Goal: Find specific page/section: Find specific page/section

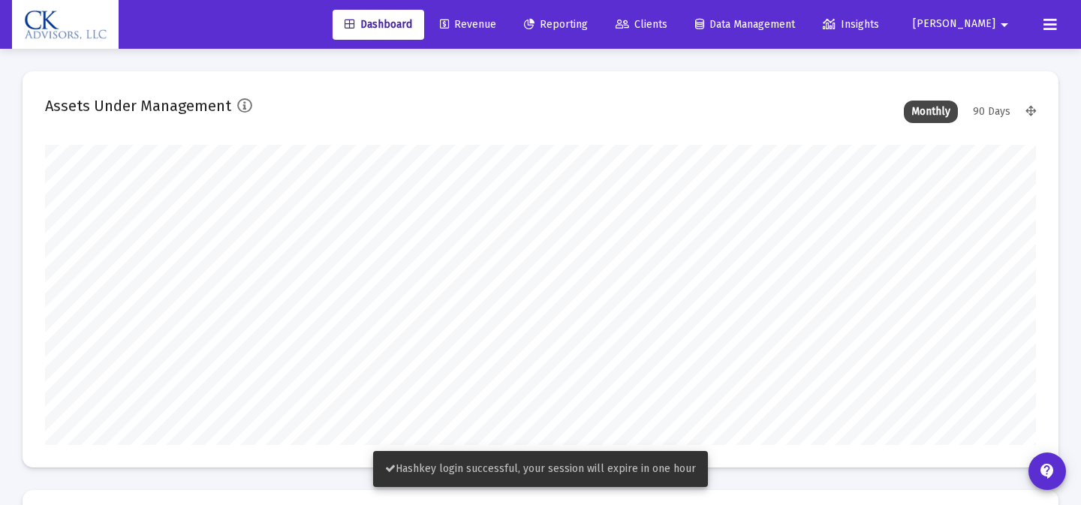
type input "[DATE]"
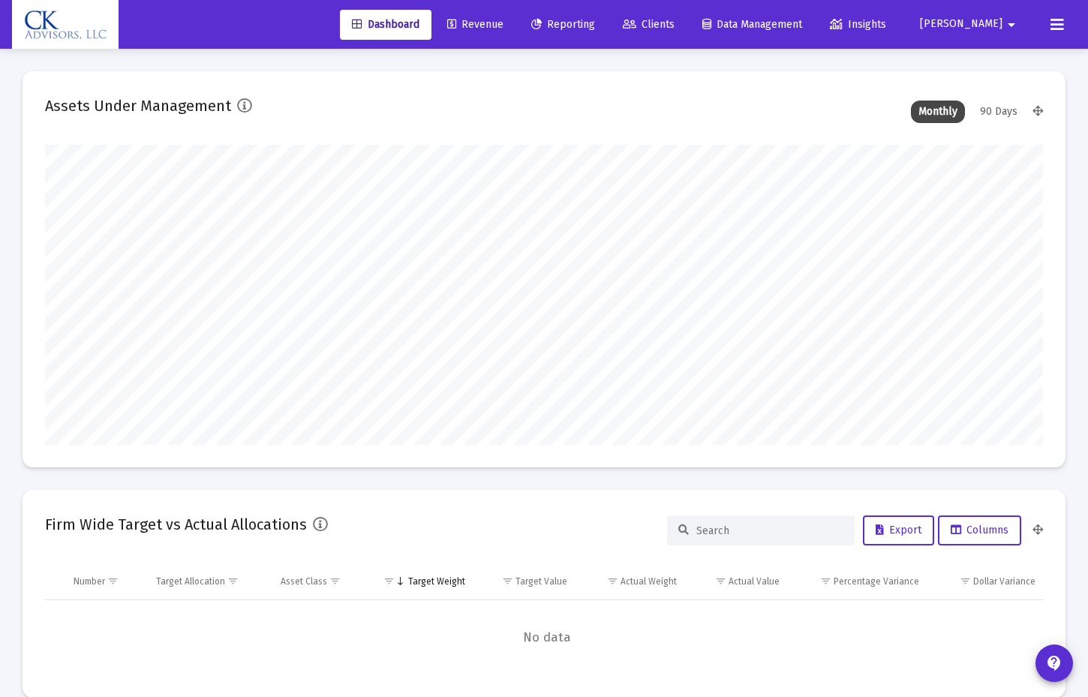
click at [687, 32] on link "Clients" at bounding box center [649, 25] width 76 height 30
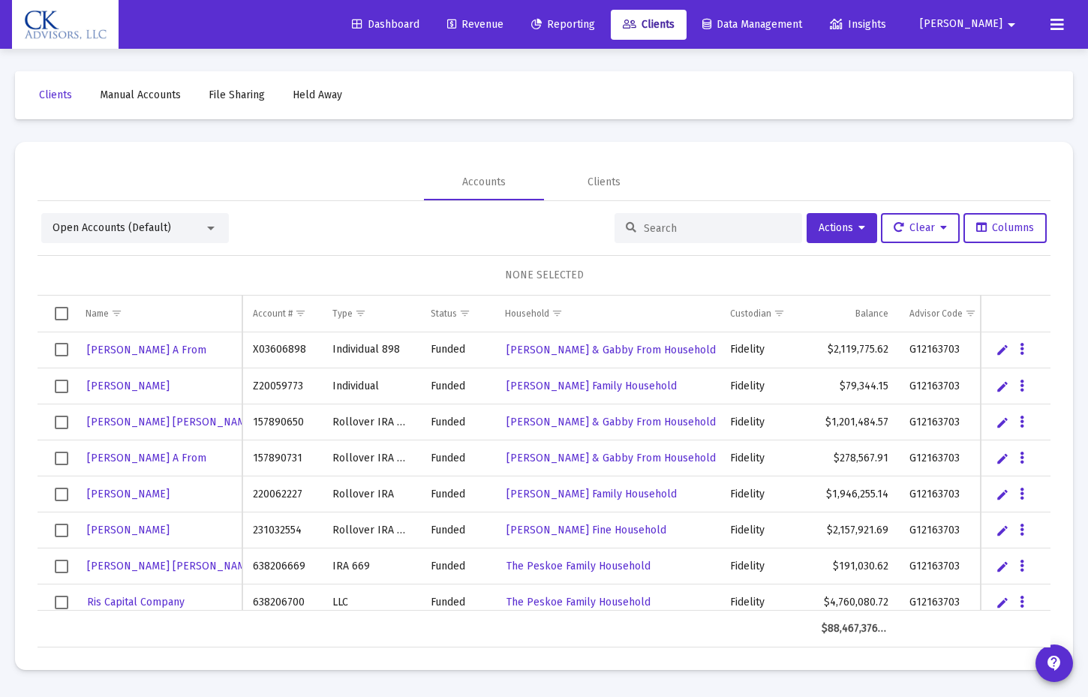
drag, startPoint x: 616, startPoint y: 244, endPoint x: 645, endPoint y: 233, distance: 31.4
click at [630, 239] on div "Open Accounts (Default) Actions Clear Columns NONE SELECTED Name Name Account #…" at bounding box center [544, 430] width 1013 height 435
click at [645, 232] on input at bounding box center [717, 228] width 147 height 13
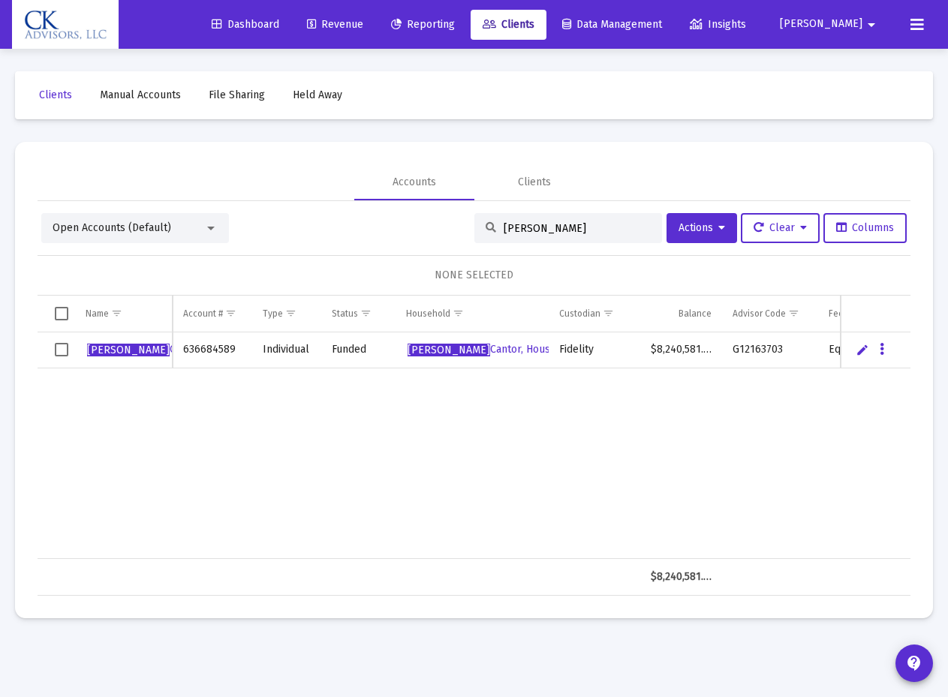
drag, startPoint x: 553, startPoint y: 229, endPoint x: 432, endPoint y: 228, distance: 120.9
click at [432, 228] on div "Open Accounts (Default) [PERSON_NAME] Actions Clear Columns" at bounding box center [473, 228] width 865 height 30
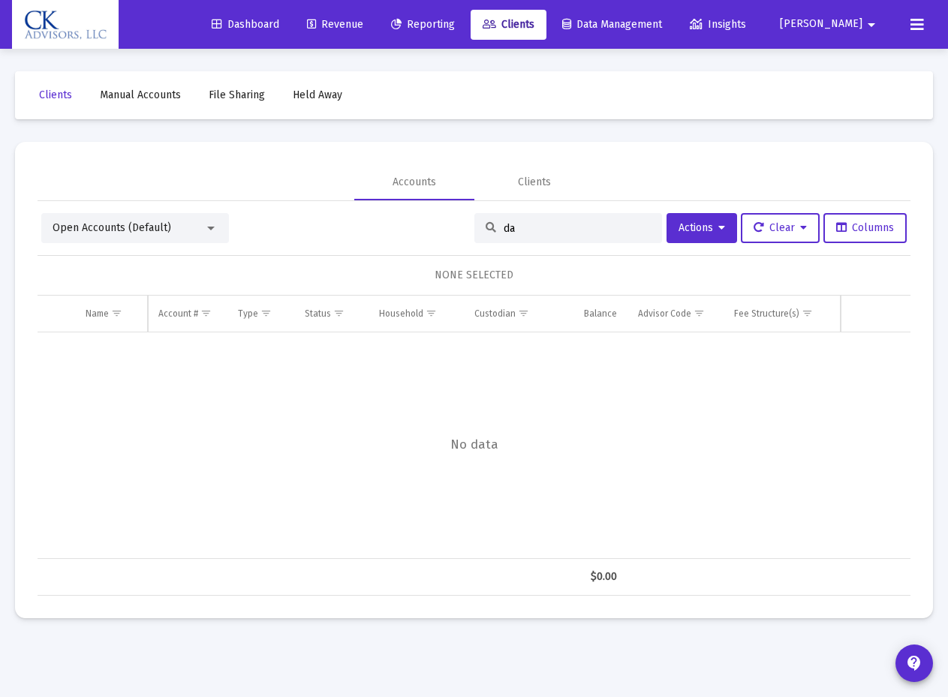
type input "d"
type input "i"
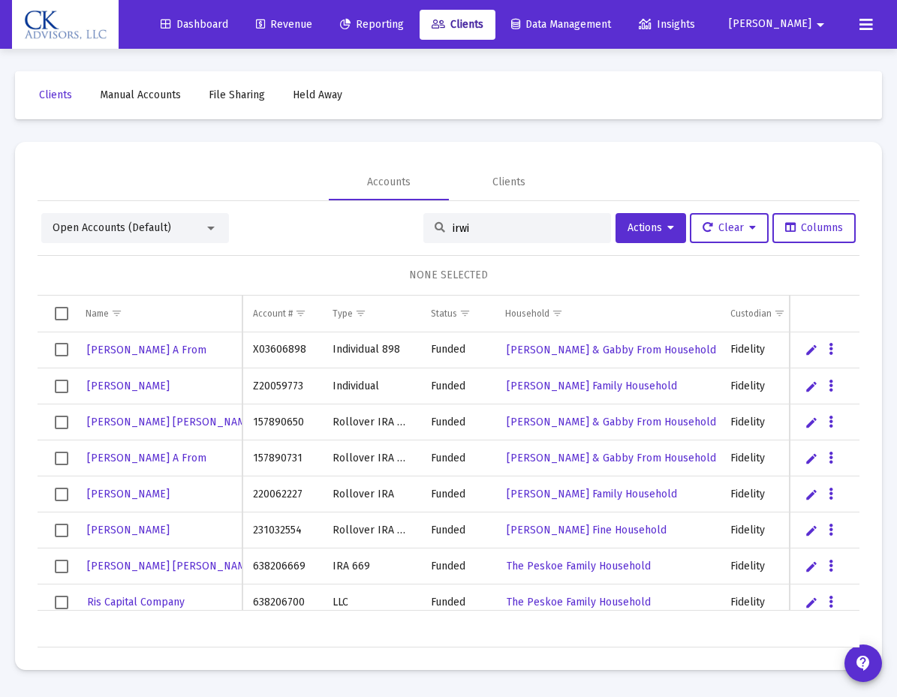
type input "[PERSON_NAME]"
